Goal: Complete application form

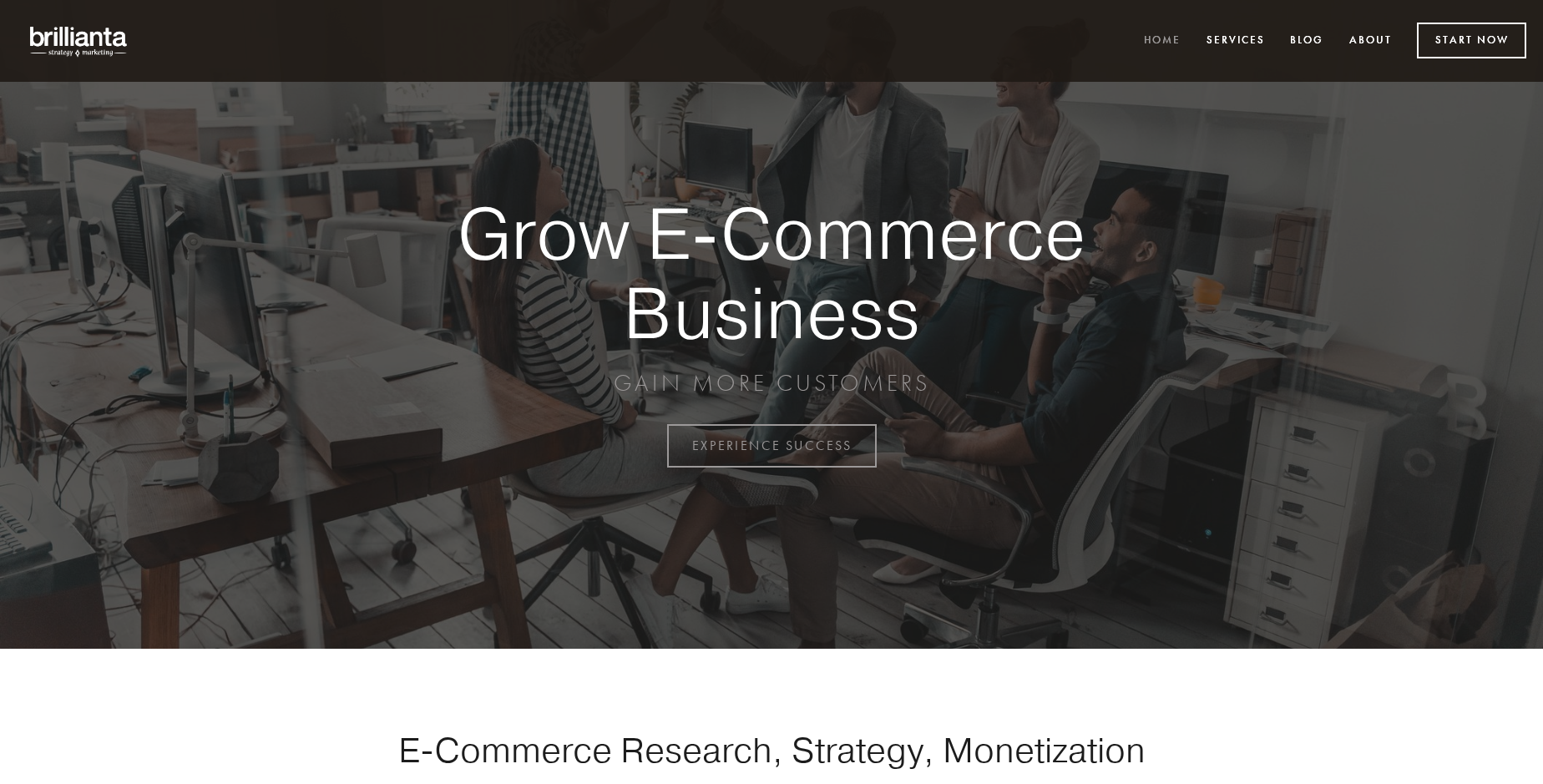
scroll to position [4374, 0]
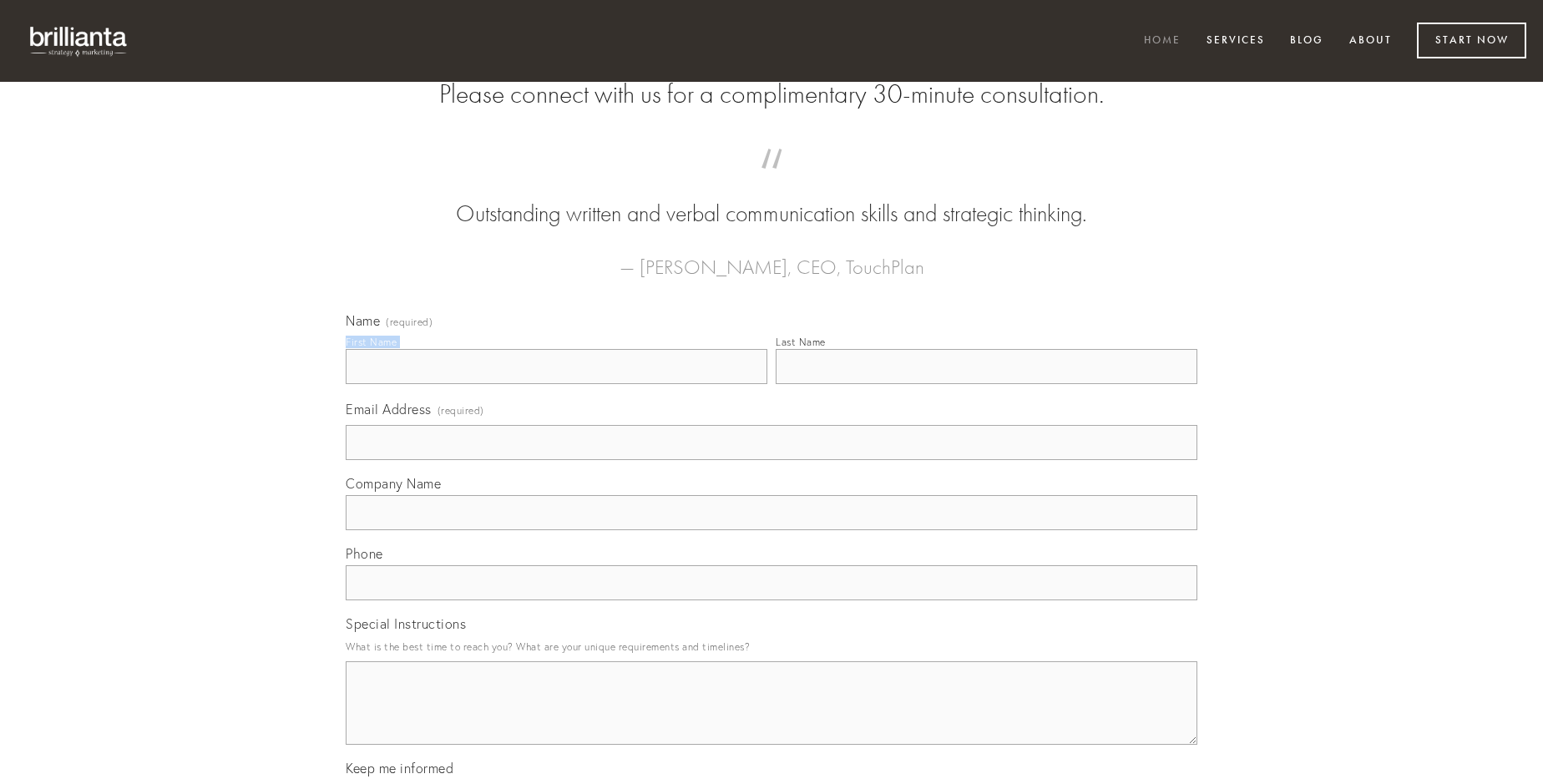
type input "[PERSON_NAME]"
click at [986, 384] on input "Last Name" at bounding box center [986, 367] width 421 height 35
type input "[PERSON_NAME]"
click at [772, 460] on input "Email Address (required)" at bounding box center [772, 442] width 852 height 35
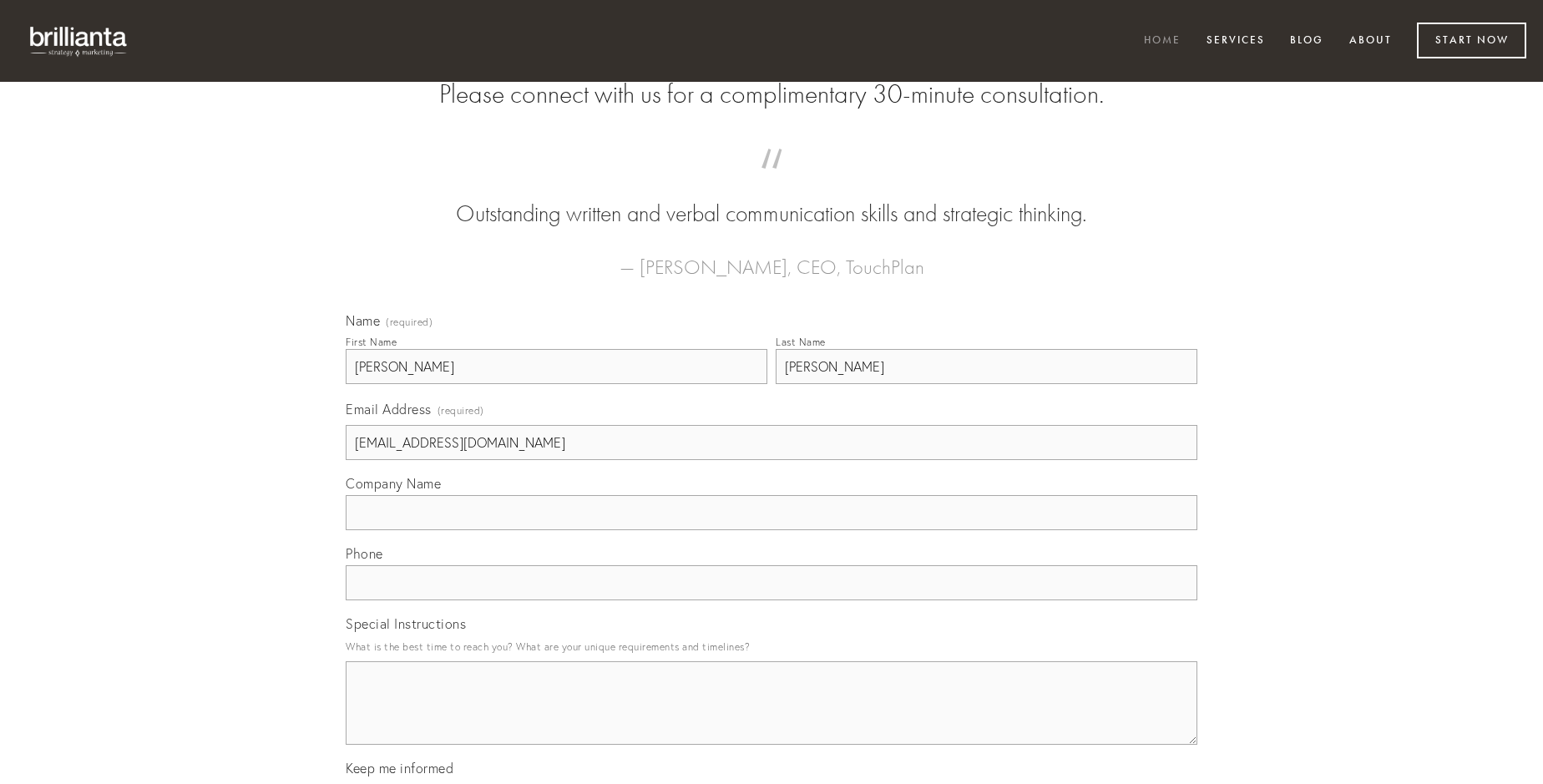
type input "[EMAIL_ADDRESS][DOMAIN_NAME]"
click at [772, 530] on input "Company Name" at bounding box center [772, 512] width 852 height 35
type input "bis"
click at [772, 600] on input "text" at bounding box center [772, 583] width 852 height 35
click at [772, 718] on textarea "Special Instructions" at bounding box center [772, 702] width 852 height 84
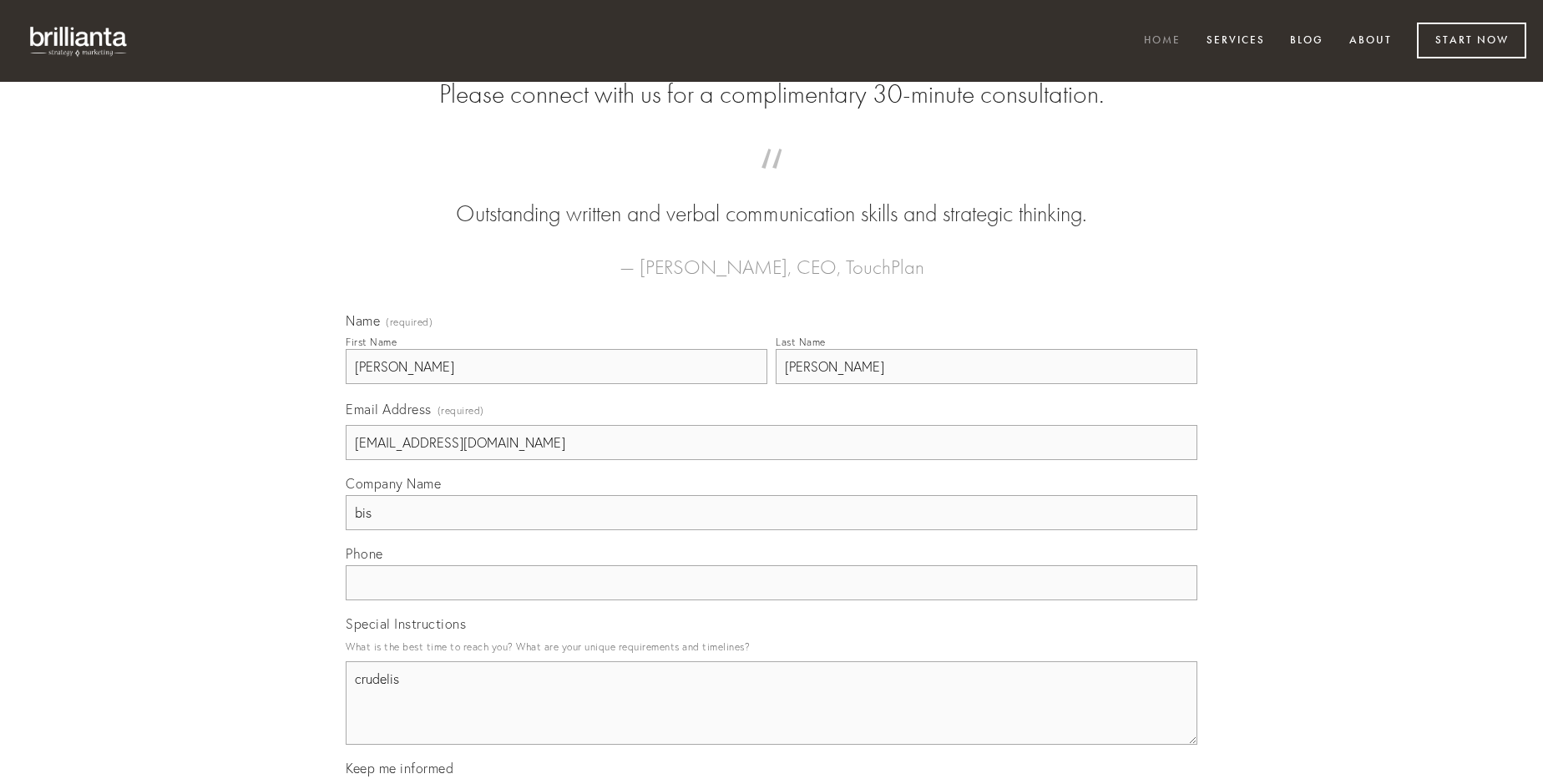
type textarea "crudelis"
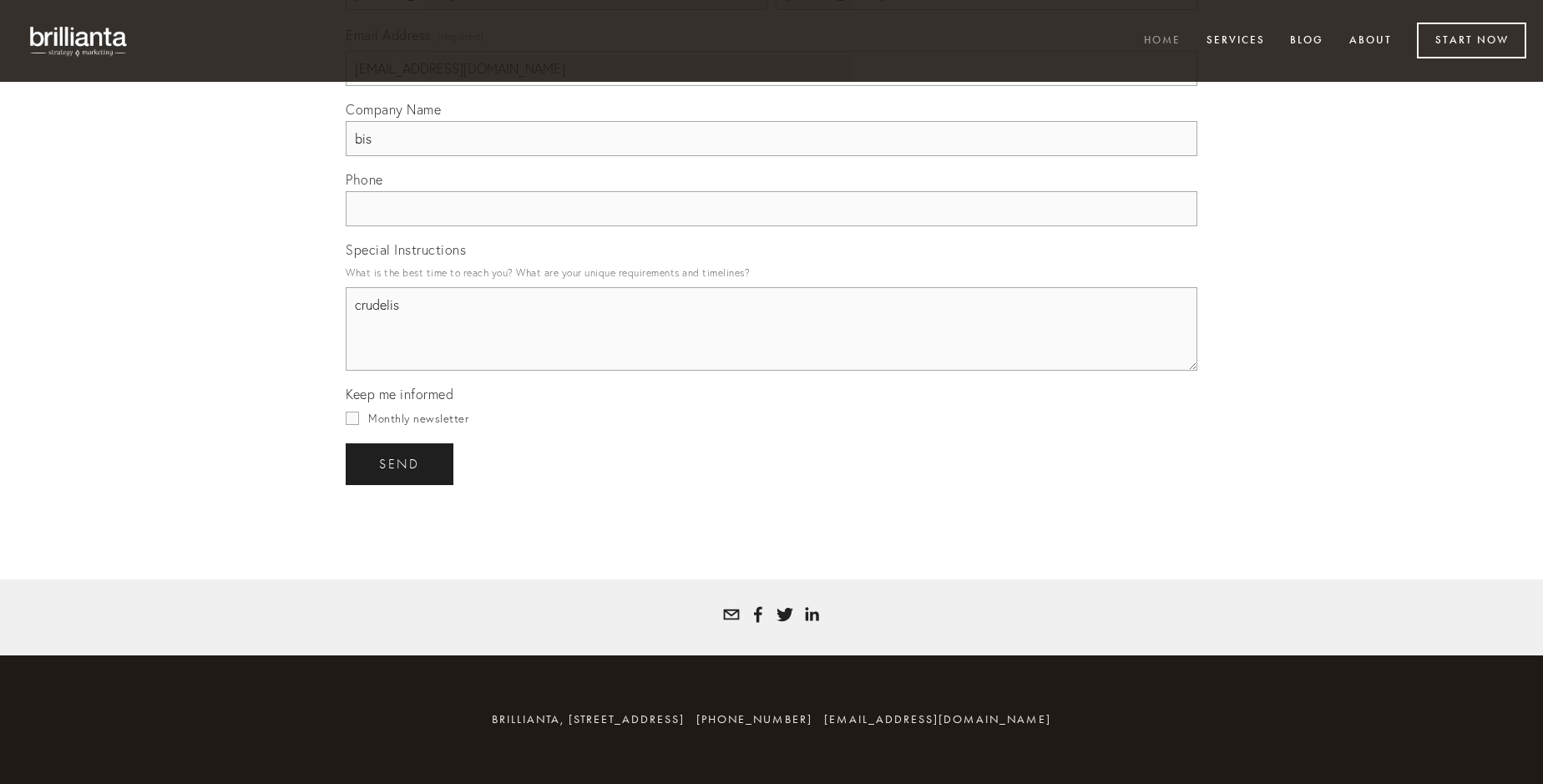
click at [401, 463] on span "send" at bounding box center [399, 464] width 40 height 15
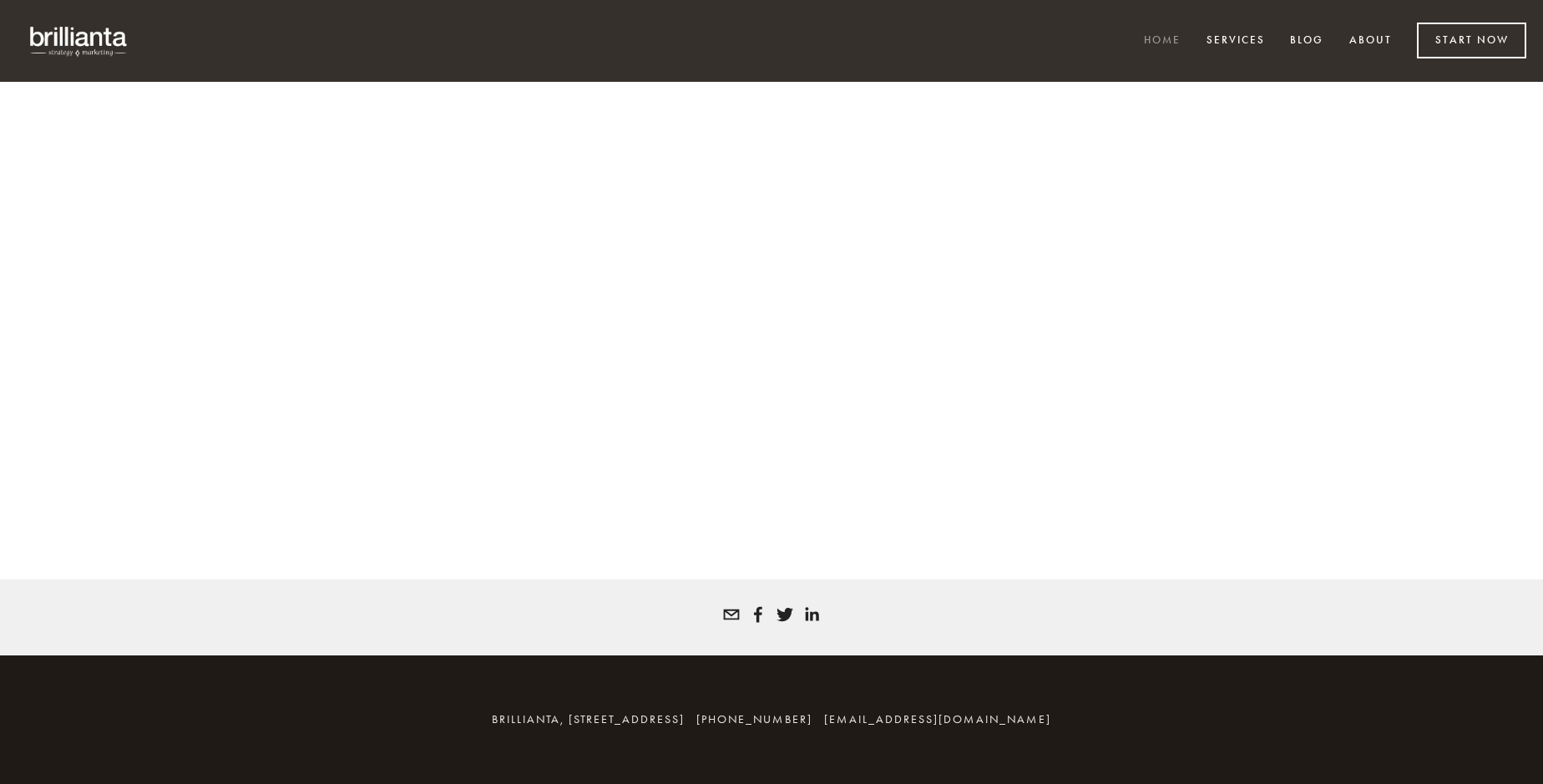
scroll to position [4352, 0]
